Goal: Information Seeking & Learning: Learn about a topic

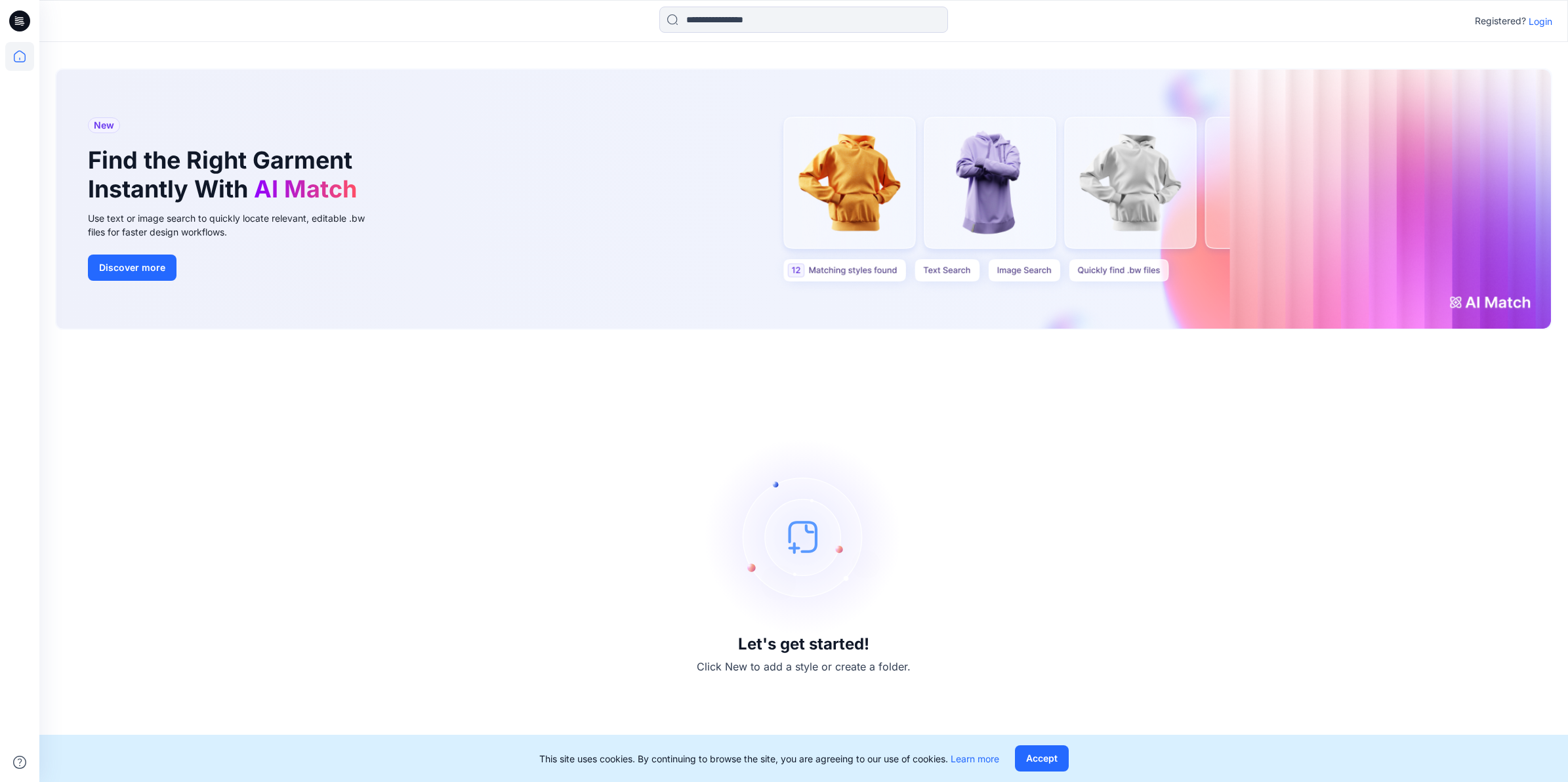
click at [1543, 18] on p "Login" at bounding box center [1540, 21] width 23 height 14
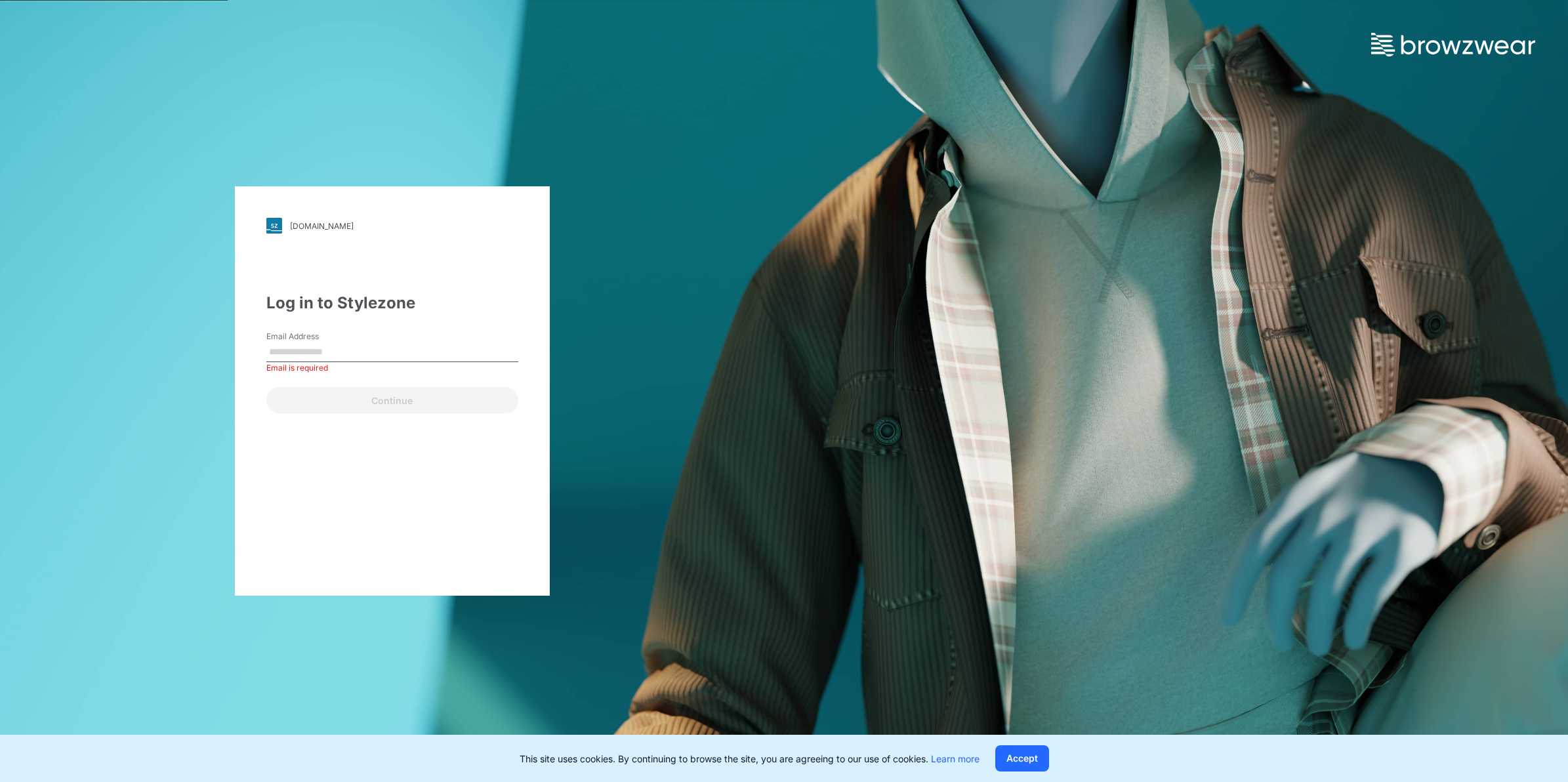
drag, startPoint x: 331, startPoint y: 336, endPoint x: 343, endPoint y: 348, distance: 17.0
click at [334, 340] on label "Email Address" at bounding box center [313, 337] width 92 height 12
click at [334, 343] on input "Email Address" at bounding box center [392, 353] width 252 height 20
click at [343, 348] on input "Email Address" at bounding box center [392, 353] width 252 height 20
type input "**********"
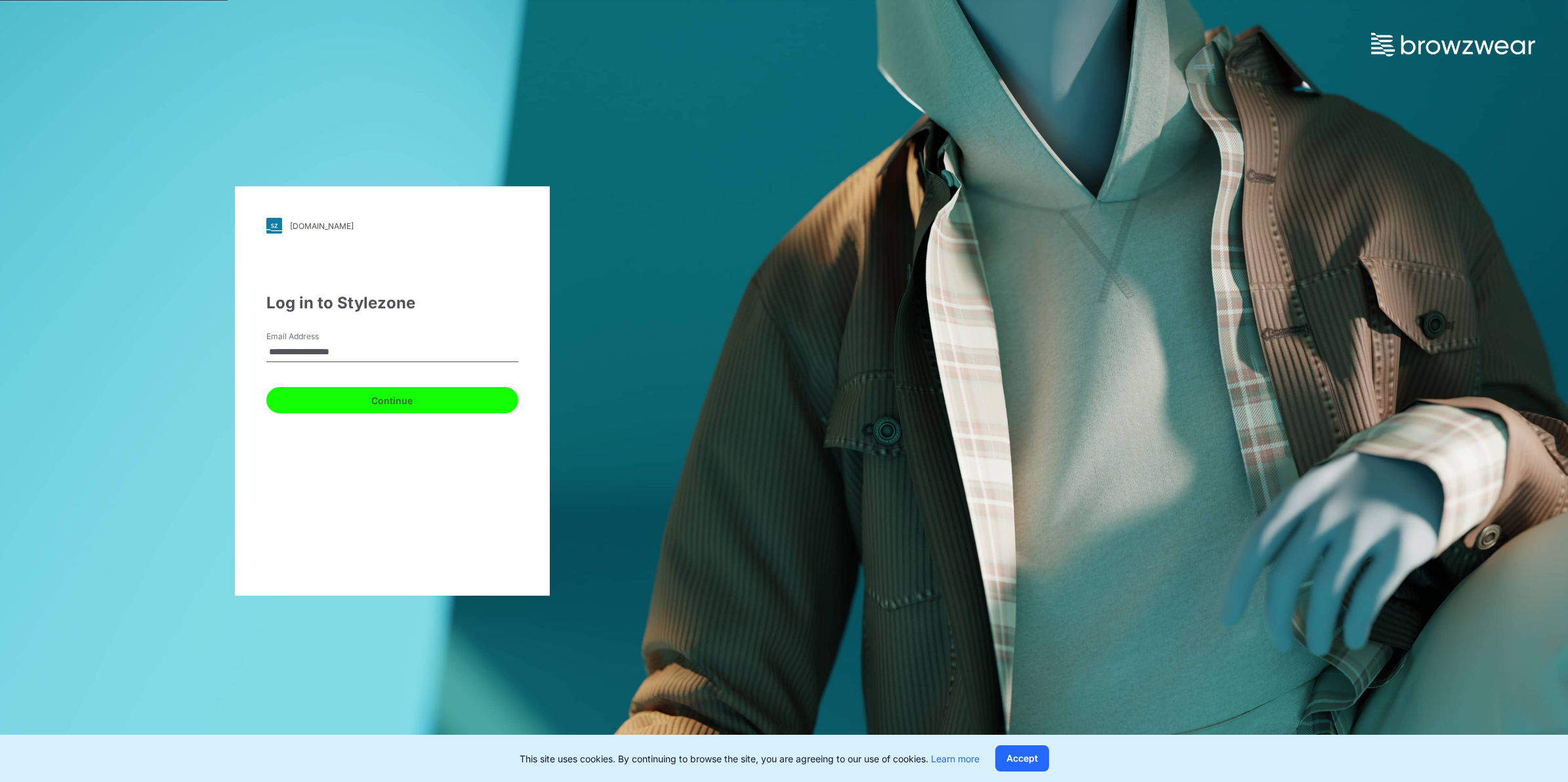
click at [371, 405] on button "Continue" at bounding box center [392, 400] width 252 height 26
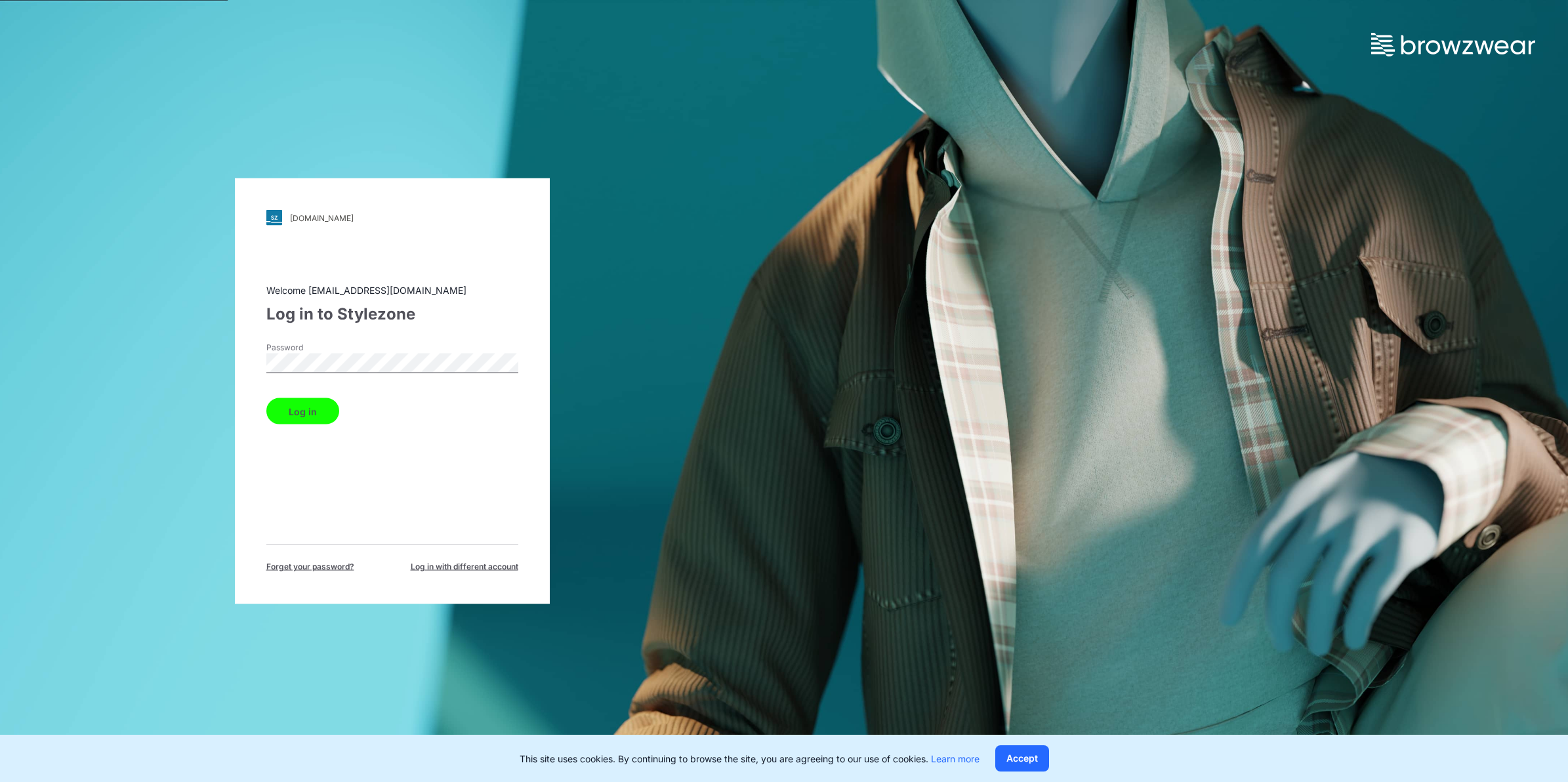
click at [327, 410] on button "Log in" at bounding box center [303, 411] width 73 height 26
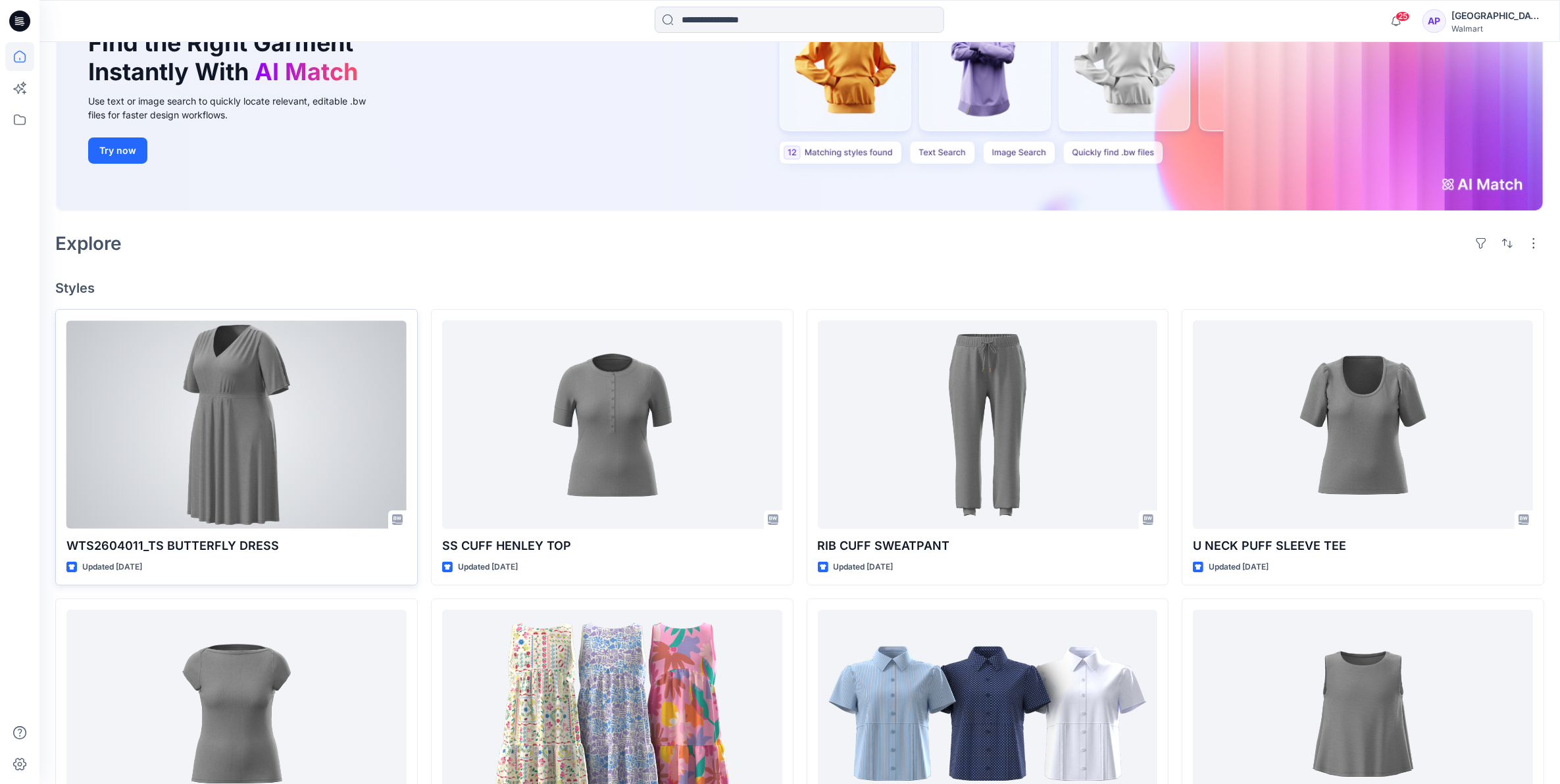
scroll to position [165, 0]
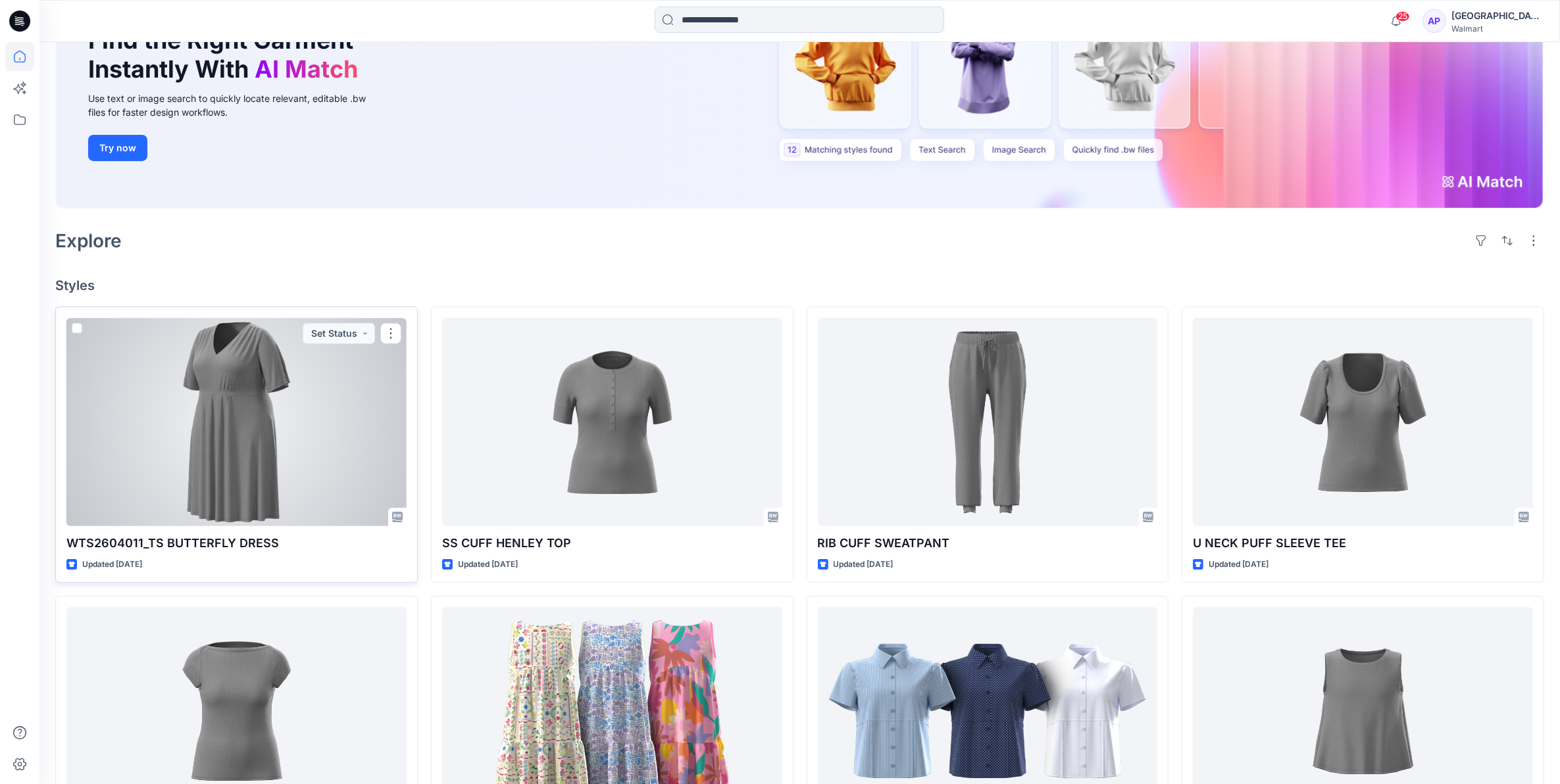
click at [248, 421] on div at bounding box center [236, 422] width 340 height 208
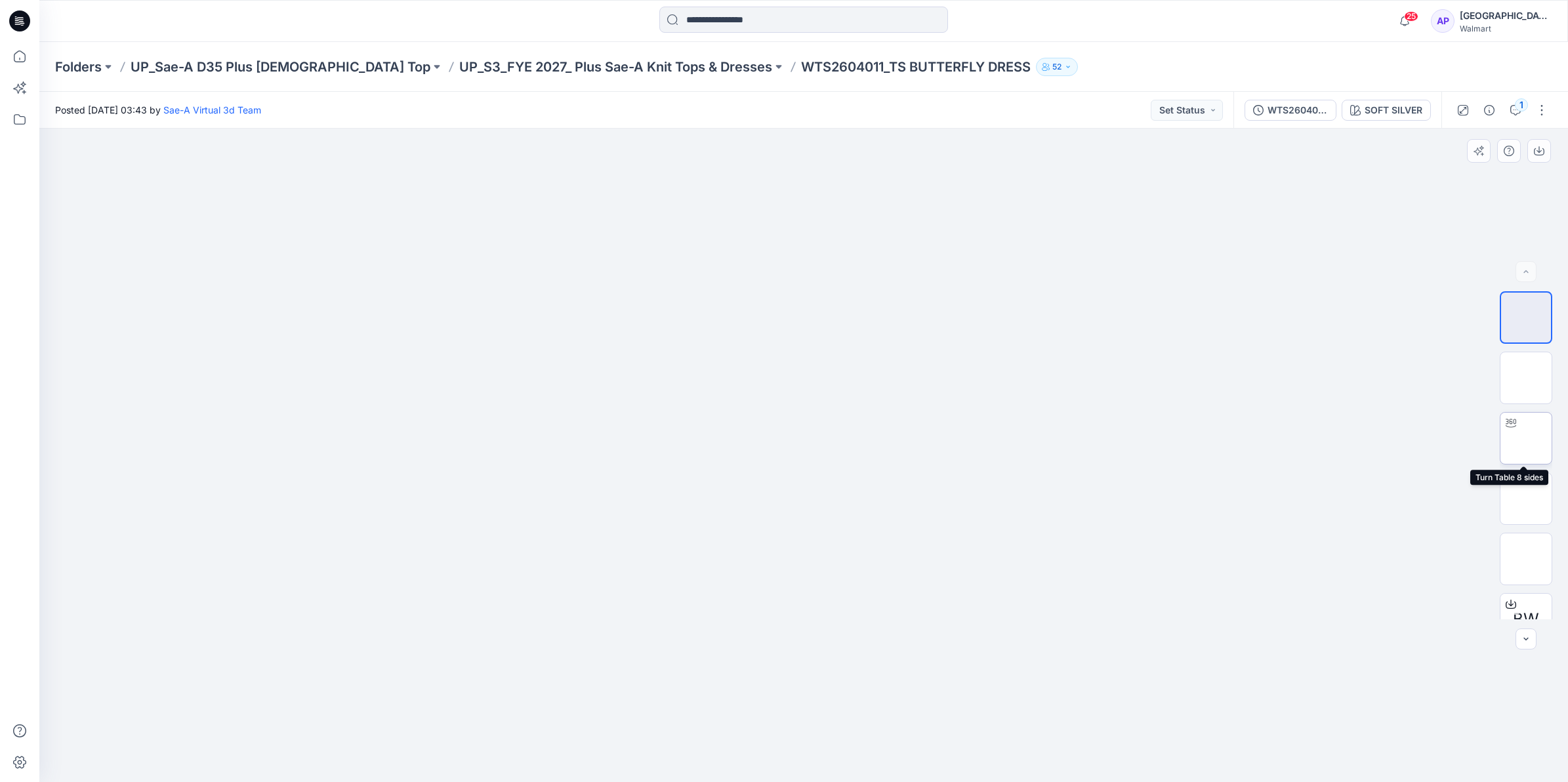
click at [1526, 438] on img at bounding box center [1526, 438] width 0 height 0
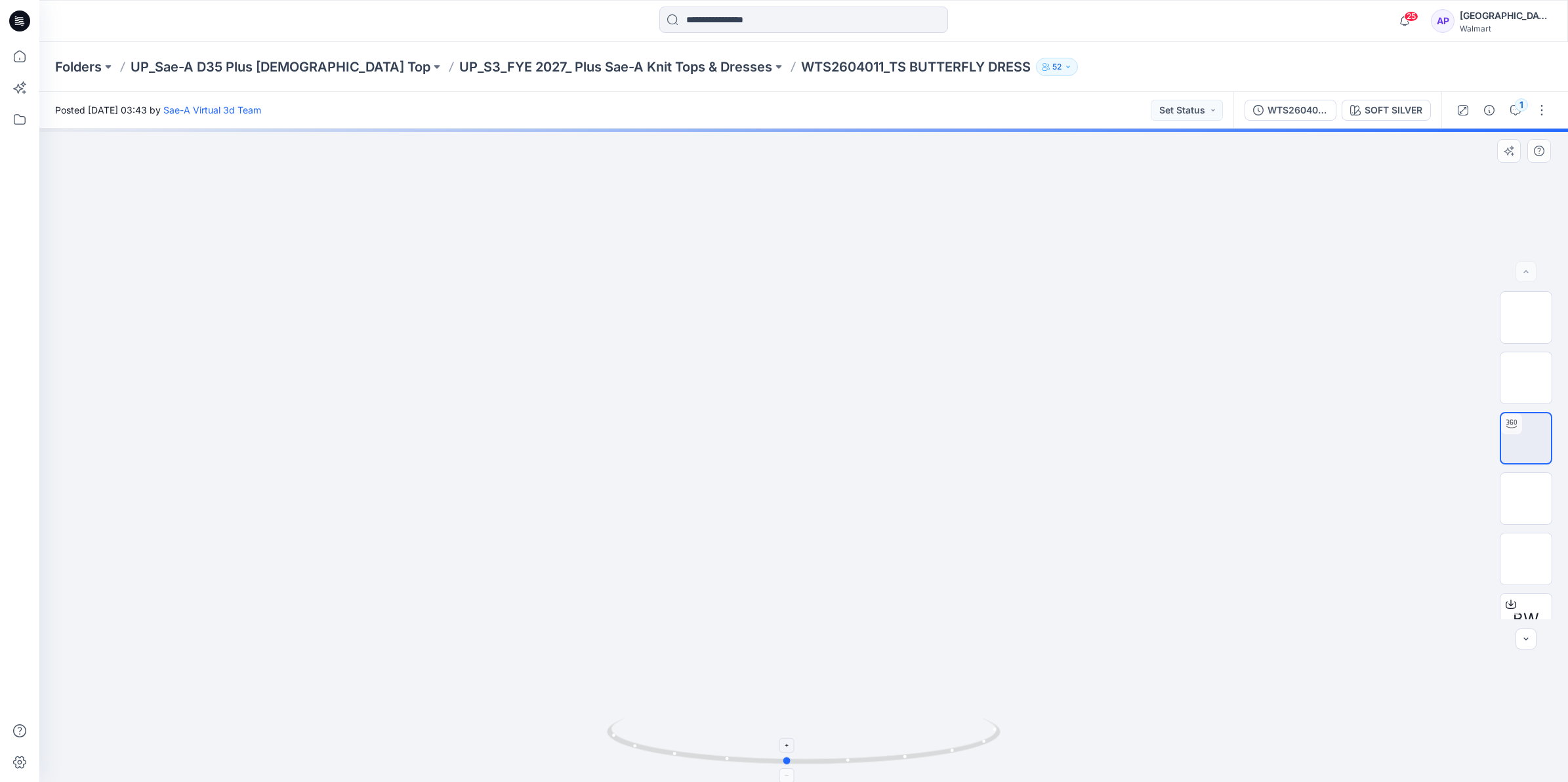
drag, startPoint x: 959, startPoint y: 751, endPoint x: 941, endPoint y: 753, distance: 18.1
click at [941, 753] on icon at bounding box center [805, 743] width 397 height 49
drag, startPoint x: 962, startPoint y: 614, endPoint x: 978, endPoint y: 476, distance: 138.9
drag, startPoint x: 932, startPoint y: 481, endPoint x: 925, endPoint y: 604, distance: 123.2
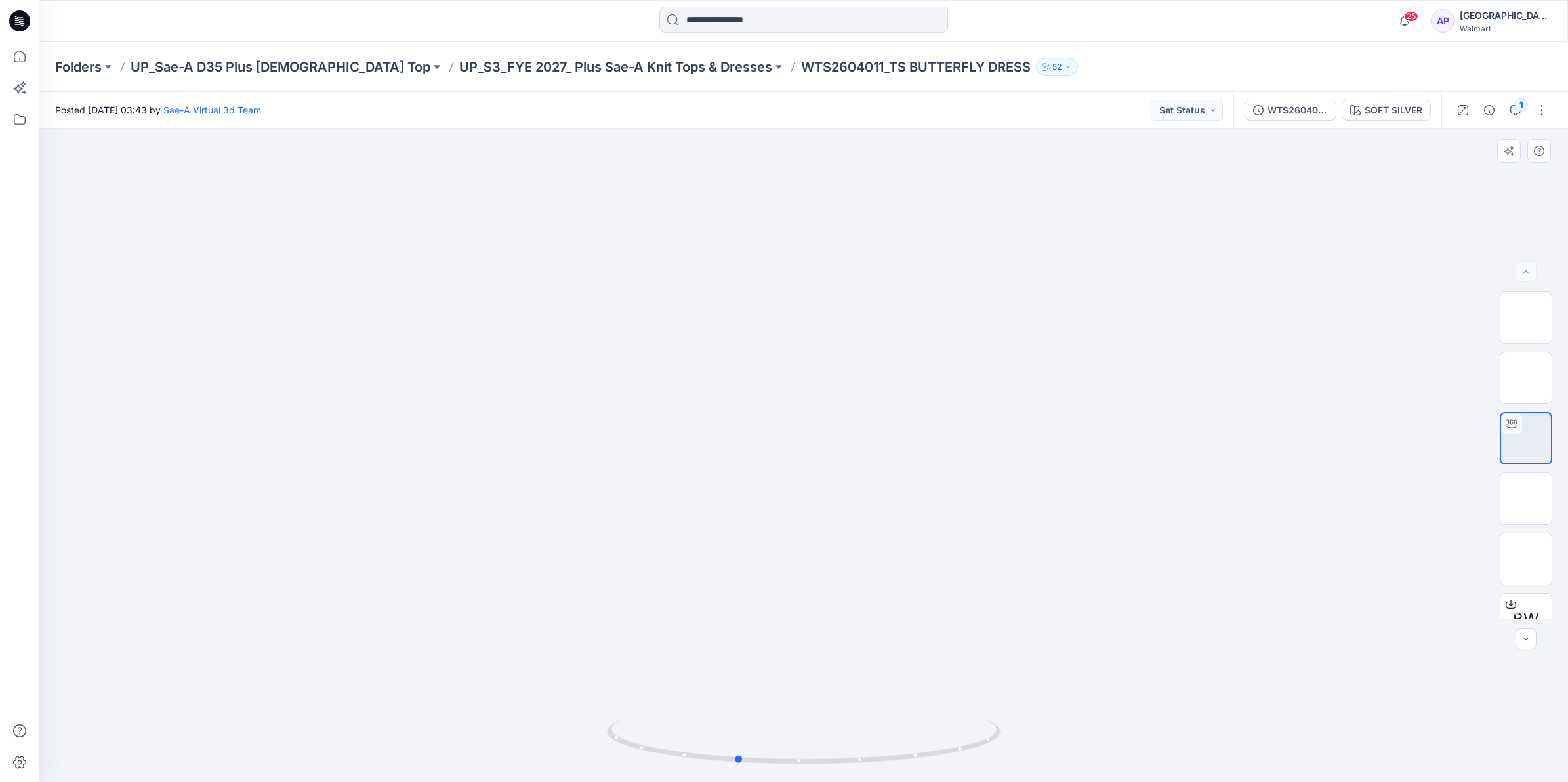
drag, startPoint x: 898, startPoint y: 762, endPoint x: 1241, endPoint y: 732, distance: 344.3
click at [1241, 732] on div at bounding box center [804, 456] width 1529 height 654
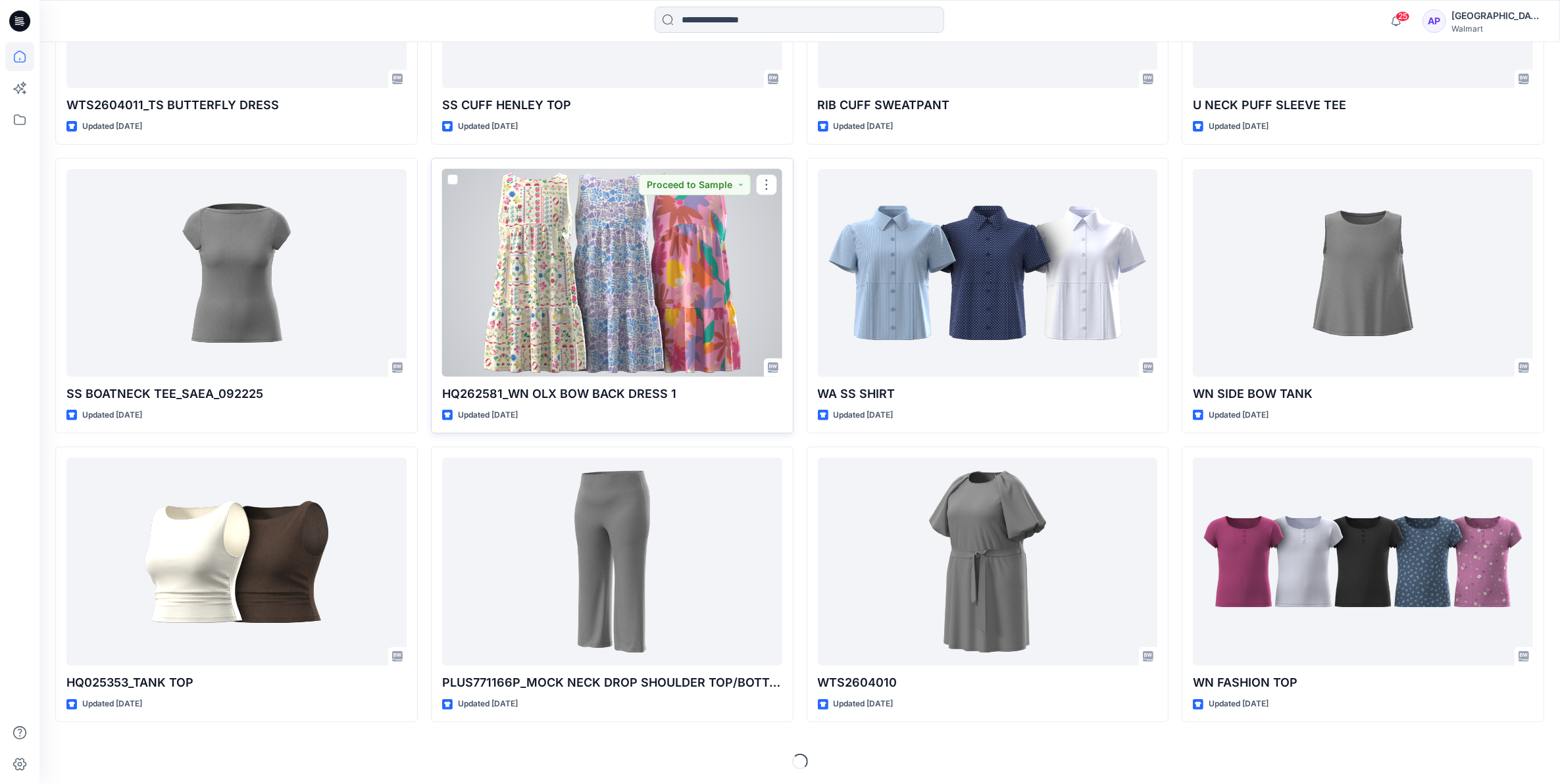
scroll to position [603, 0]
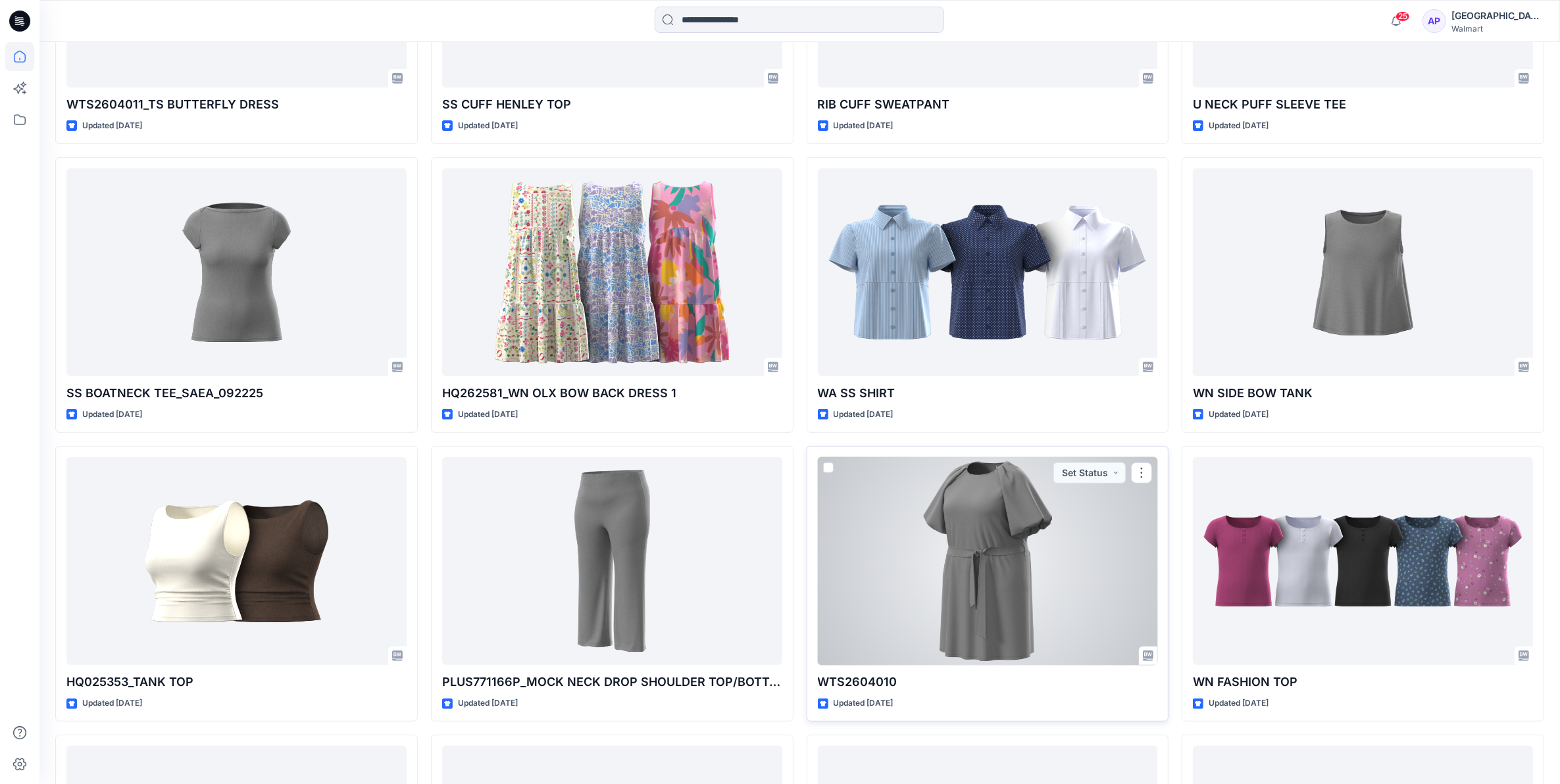
click at [1029, 536] on div at bounding box center [988, 561] width 340 height 208
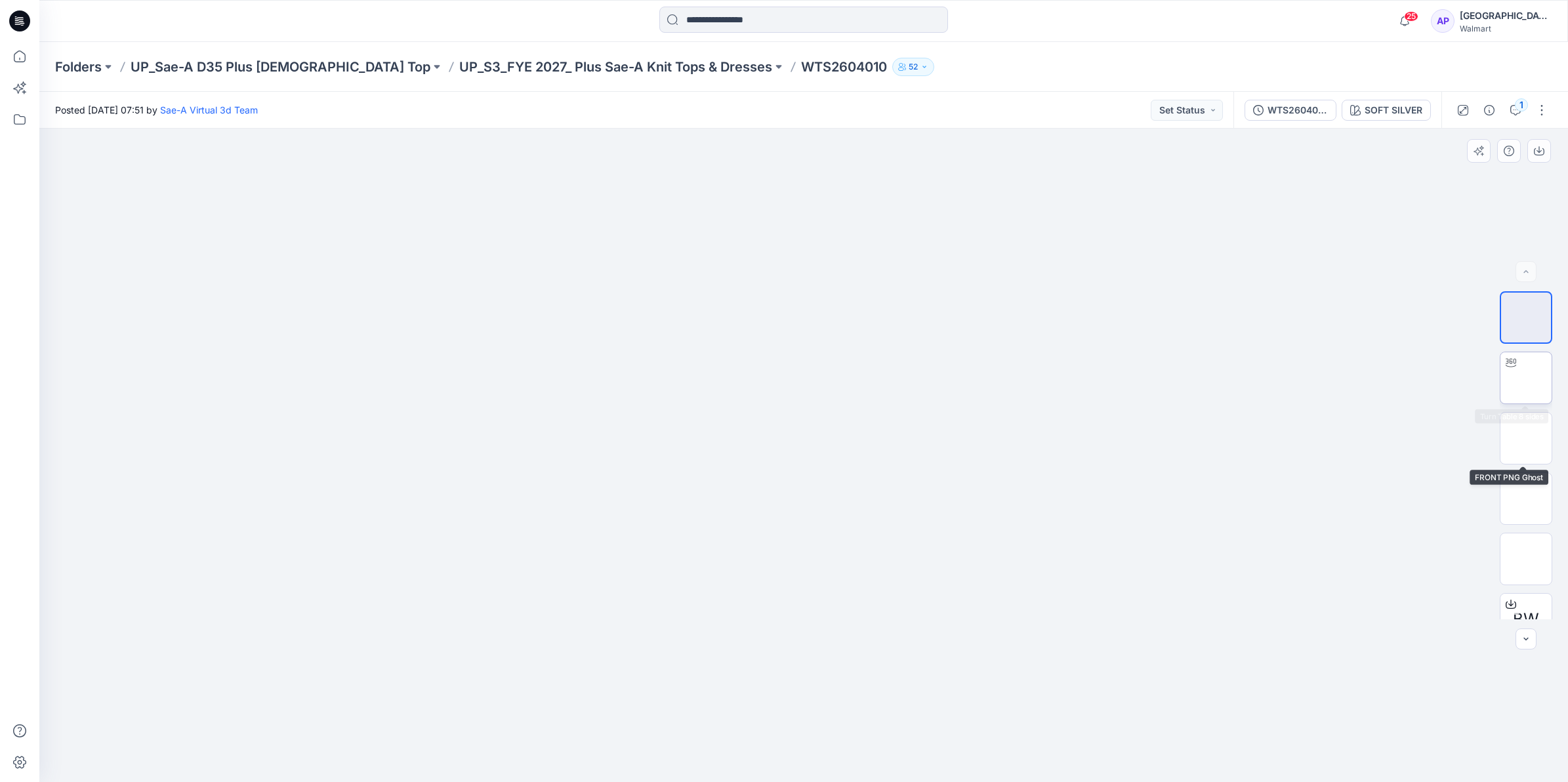
click at [1526, 378] on img at bounding box center [1526, 378] width 0 height 0
drag, startPoint x: 972, startPoint y: 751, endPoint x: 963, endPoint y: 736, distance: 17.5
click at [963, 736] on icon at bounding box center [805, 743] width 397 height 49
drag, startPoint x: 984, startPoint y: 745, endPoint x: 1021, endPoint y: 743, distance: 37.1
click at [1021, 743] on div at bounding box center [804, 456] width 1529 height 654
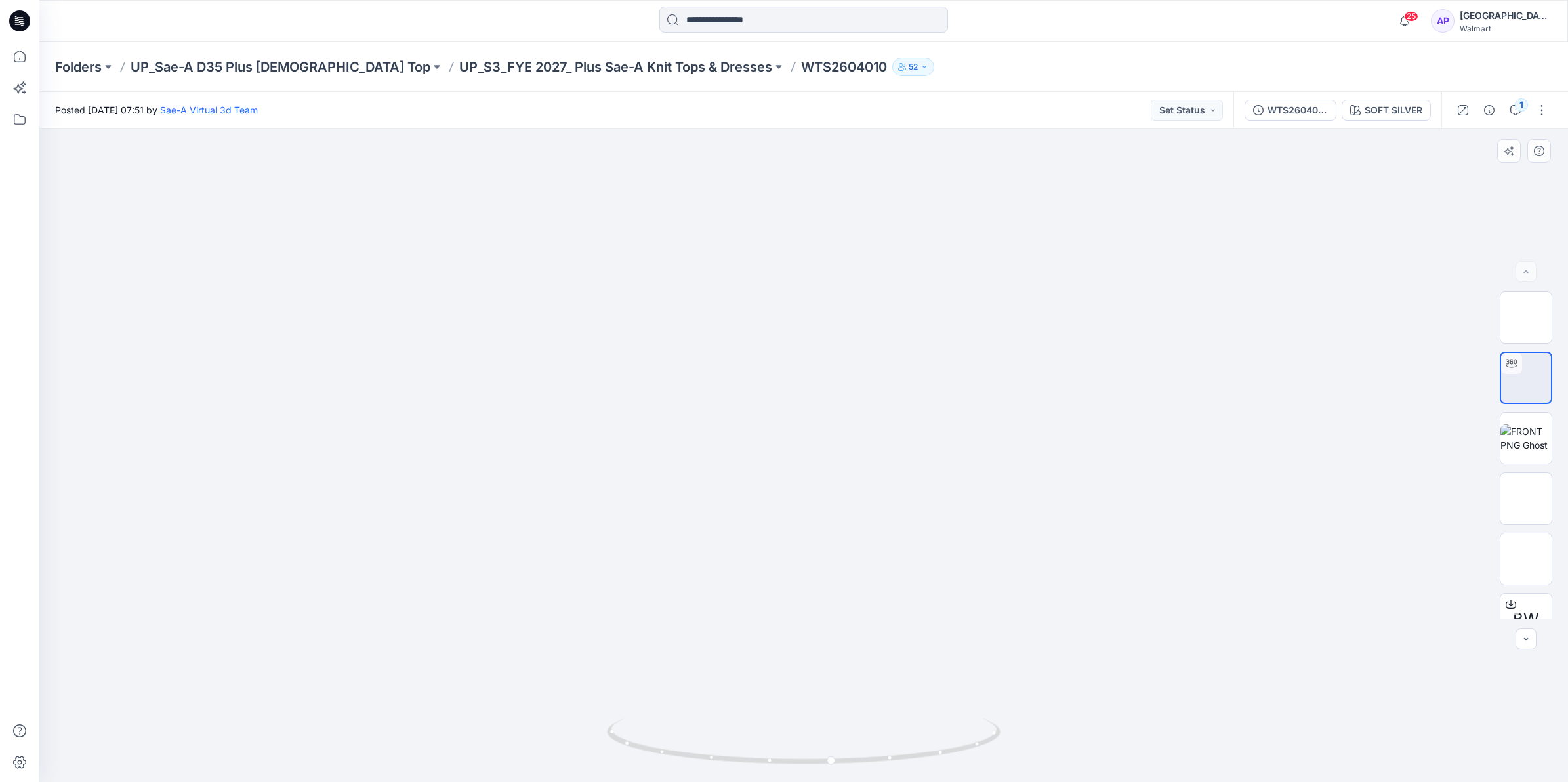
drag, startPoint x: 982, startPoint y: 690, endPoint x: 979, endPoint y: 512, distance: 178.0
click at [979, 512] on img at bounding box center [804, 352] width 862 height 862
drag, startPoint x: 914, startPoint y: 698, endPoint x: 914, endPoint y: 688, distance: 10.0
click at [914, 688] on img at bounding box center [804, 102] width 1359 height 1360
drag, startPoint x: 929, startPoint y: 755, endPoint x: 733, endPoint y: 756, distance: 196.0
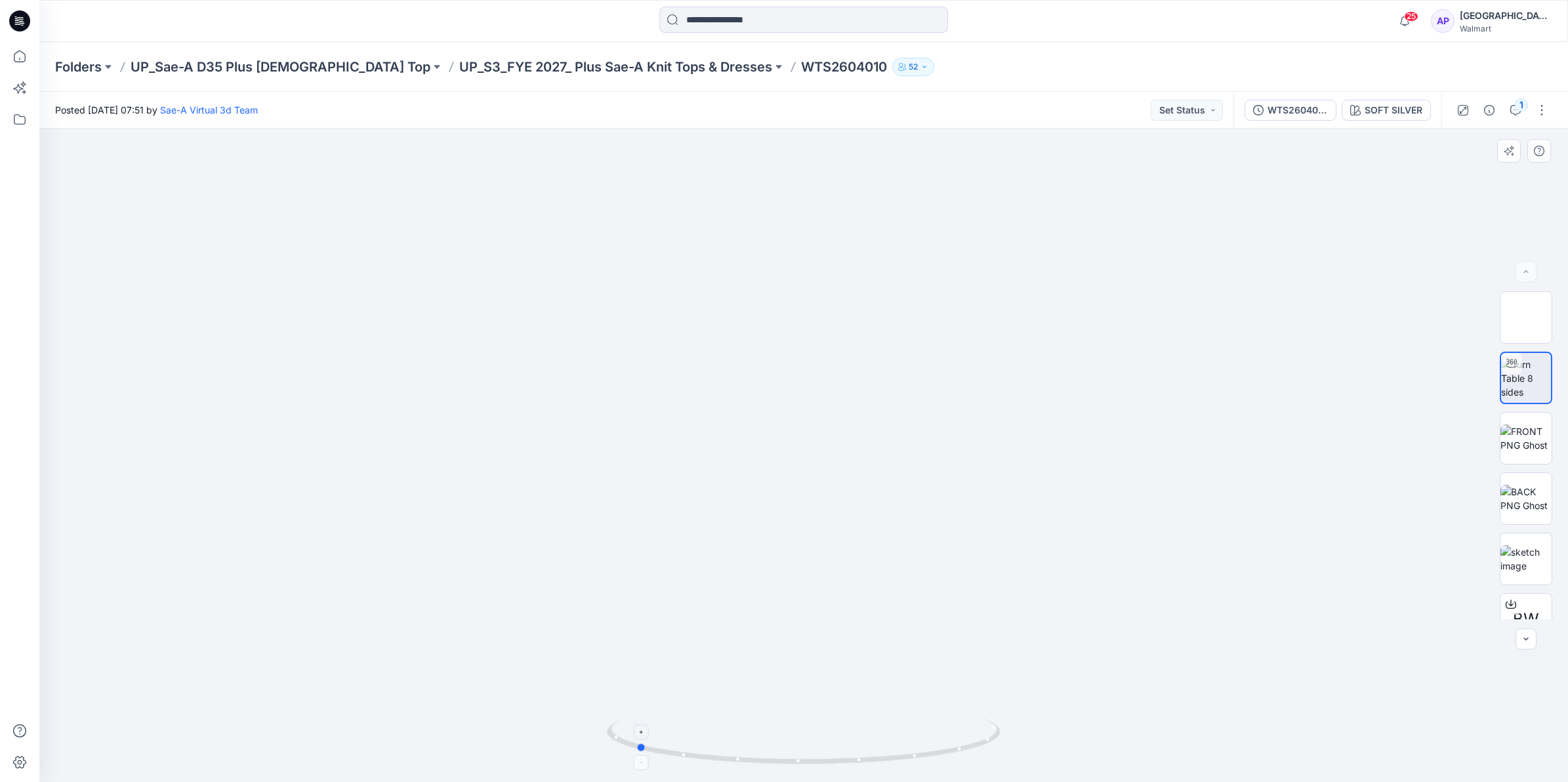
click at [733, 756] on icon at bounding box center [805, 743] width 397 height 49
click at [23, 48] on icon at bounding box center [20, 57] width 29 height 29
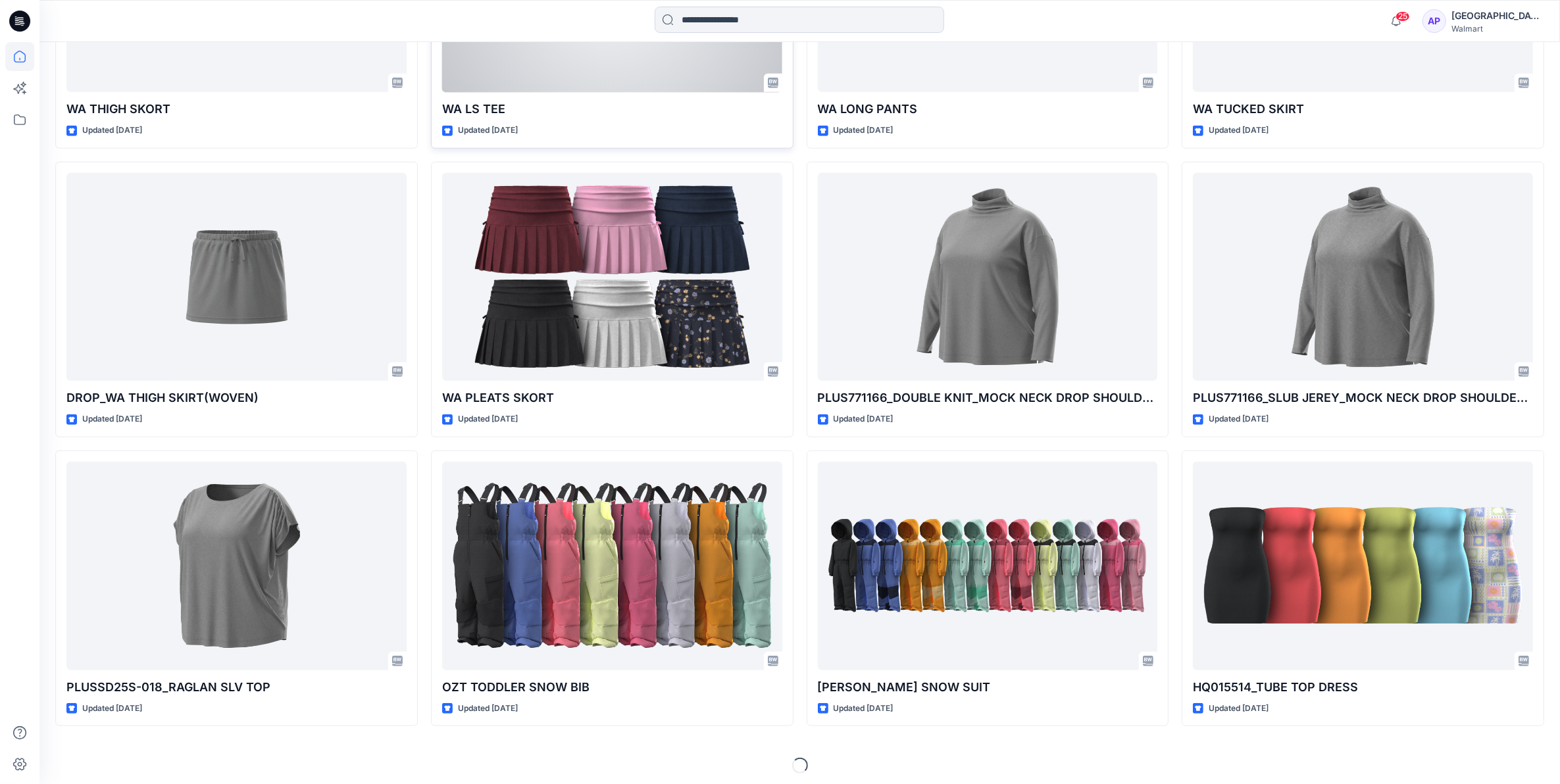
scroll to position [1471, 0]
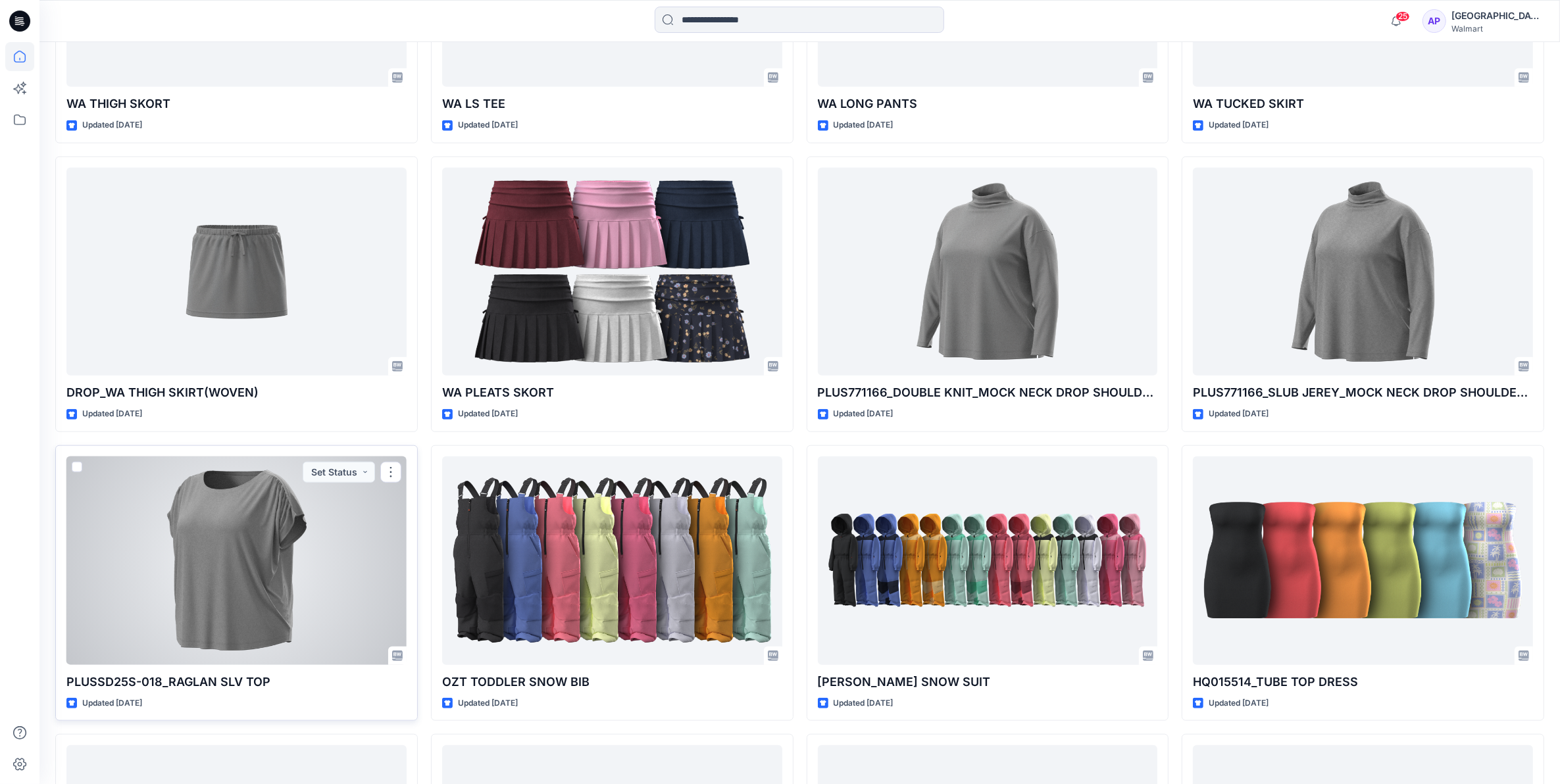
click at [207, 557] on div at bounding box center [236, 561] width 340 height 208
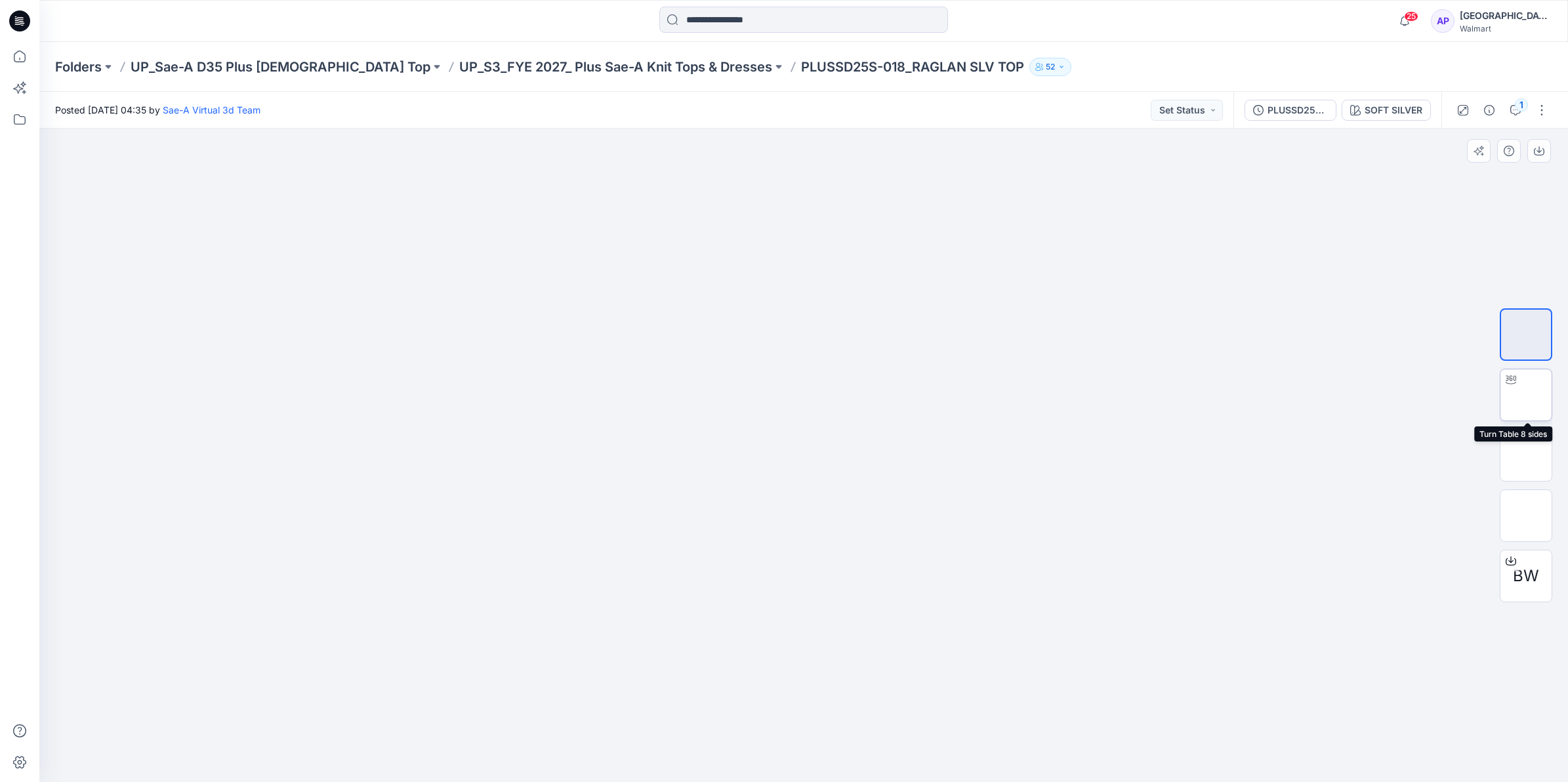
click at [1517, 381] on div at bounding box center [1511, 380] width 21 height 21
drag, startPoint x: 919, startPoint y: 763, endPoint x: 914, endPoint y: 725, distance: 38.3
click at [914, 725] on icon at bounding box center [805, 743] width 397 height 49
